Goal: Communication & Community: Answer question/provide support

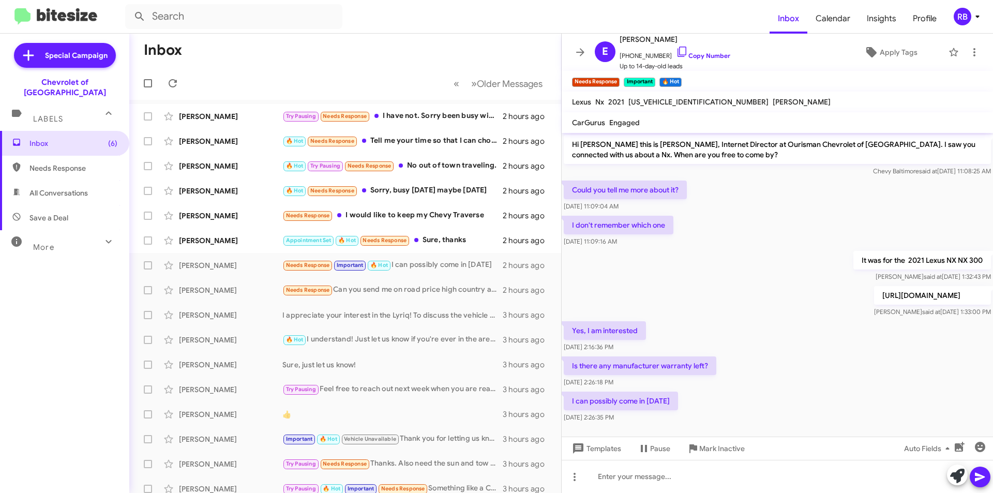
scroll to position [9, 0]
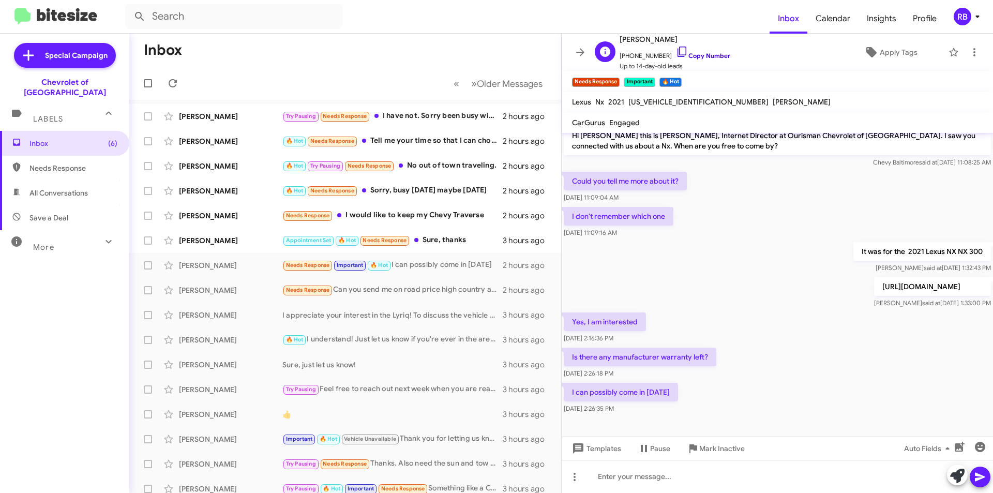
click at [707, 58] on link "Copy Number" at bounding box center [703, 56] width 54 height 8
click at [446, 217] on div "Needs Response I would like to keep my Chevy Traverse" at bounding box center [396, 215] width 229 height 12
click at [447, 224] on div "Theresa Keene Needs Response I would like to keep my Chevy Traverse 3 hours ago" at bounding box center [345, 215] width 415 height 21
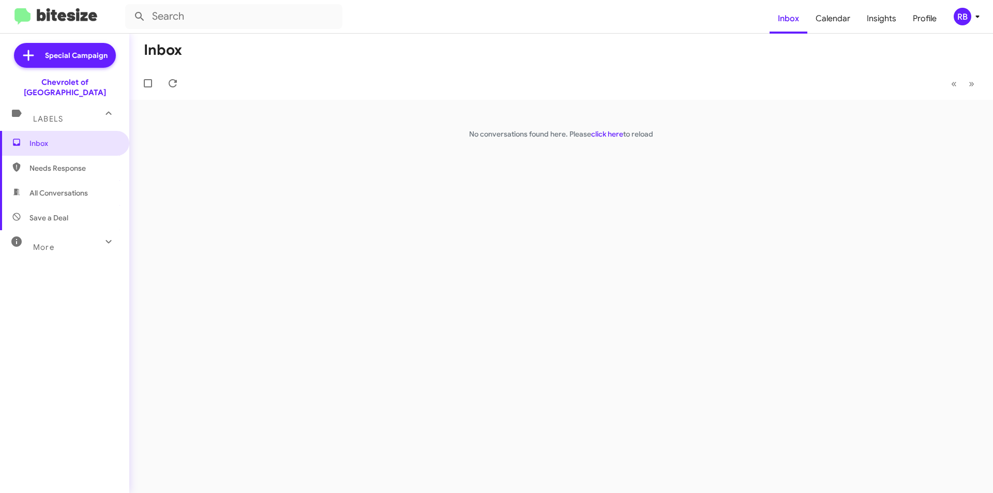
click at [82, 156] on span "Needs Response" at bounding box center [64, 168] width 129 height 25
type input "in:needs-response"
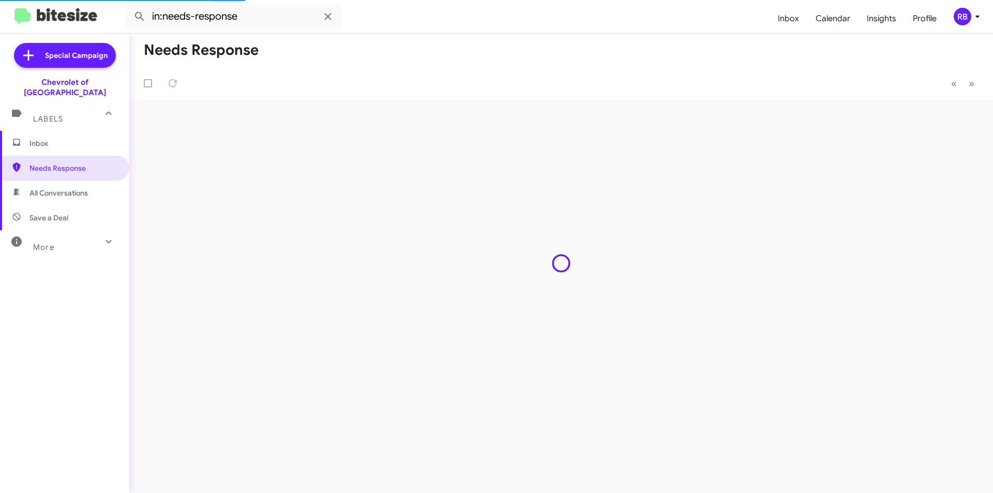
click at [79, 138] on span "Inbox" at bounding box center [73, 143] width 88 height 10
